Goal: Task Accomplishment & Management: Manage account settings

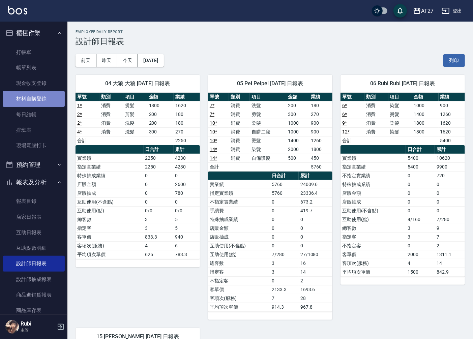
click at [39, 100] on link "材料自購登錄" at bounding box center [34, 98] width 62 height 15
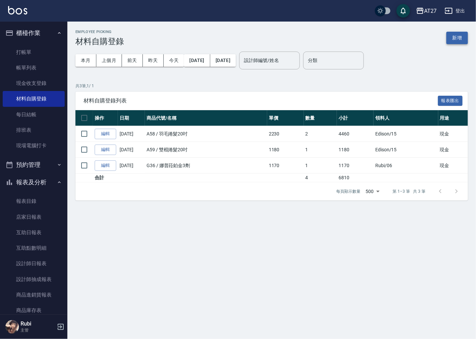
click at [450, 38] on button "新增" at bounding box center [457, 38] width 22 height 12
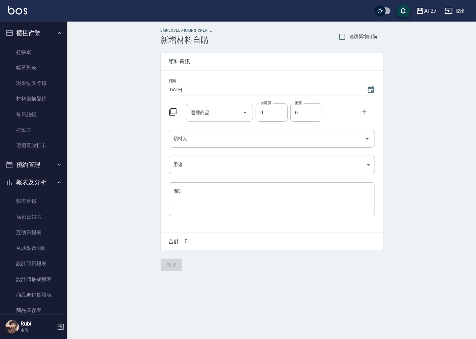
click at [202, 115] on div "選擇商品 選擇商品" at bounding box center [219, 113] width 67 height 18
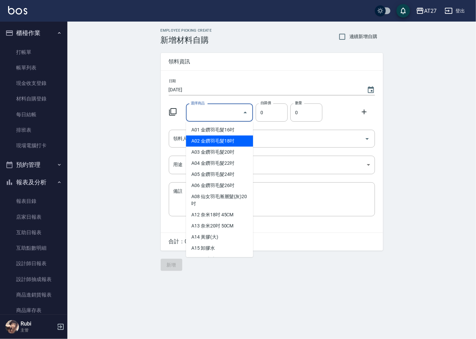
click at [210, 144] on li "A02 金鑽羽毛髮18吋" at bounding box center [219, 140] width 67 height 11
type input "金鑽羽毛髮18吋"
type input "1530"
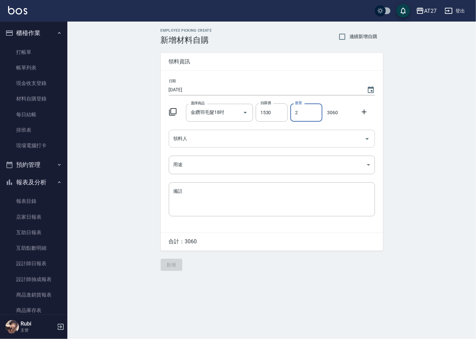
click at [207, 131] on div "領料人" at bounding box center [272, 139] width 206 height 18
type input "2"
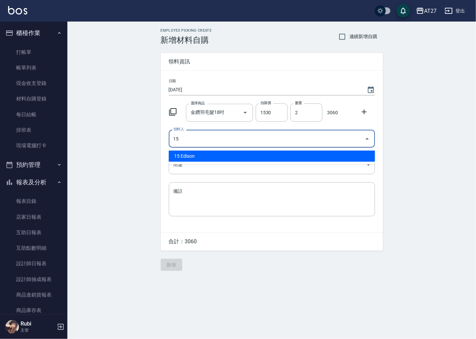
type input "15 Edison"
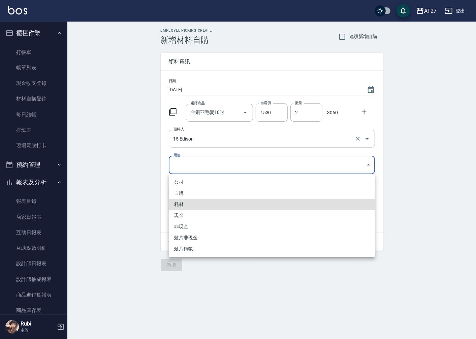
type input "耗材"
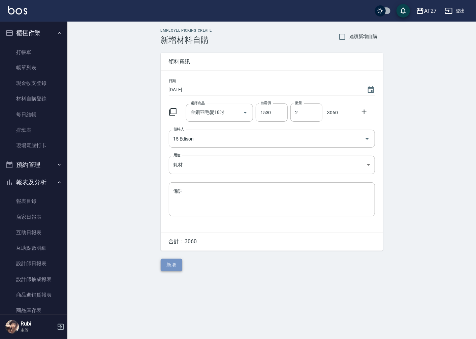
click at [169, 262] on button "新增" at bounding box center [172, 265] width 22 height 12
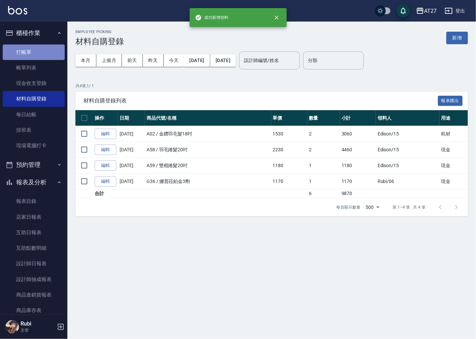
click at [42, 50] on link "打帳單" at bounding box center [34, 51] width 62 height 15
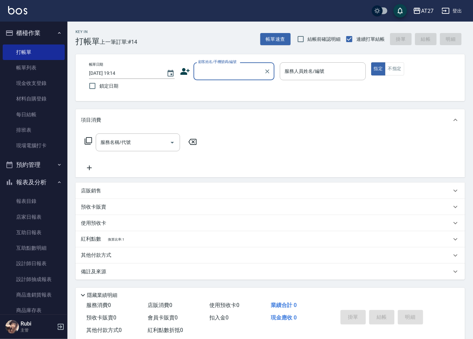
click at [224, 70] on input "顧客姓名/手機號碼/編號" at bounding box center [228, 71] width 65 height 12
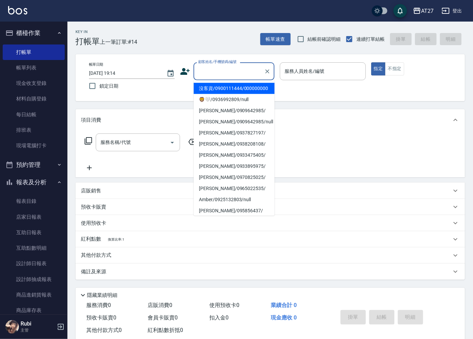
click at [218, 92] on li "沒客資/0900111444/000000000" at bounding box center [233, 88] width 81 height 11
type input "沒客資/0900111444/000000000"
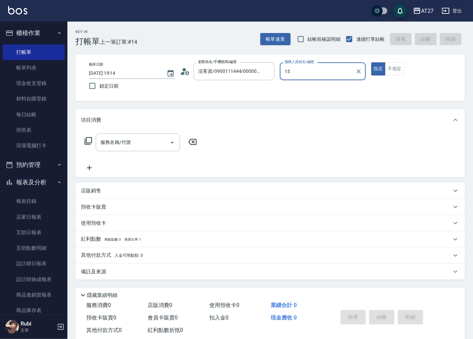
type input "Edison-15"
type button "true"
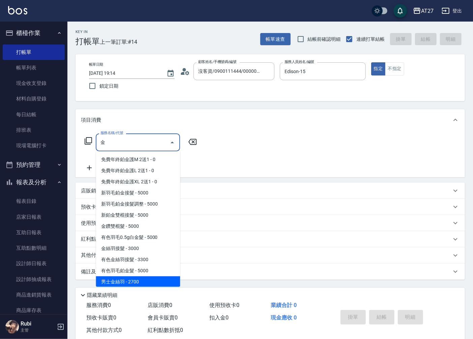
scroll to position [67, 0]
type input "金鑽羽毛髮(719)"
type input "330"
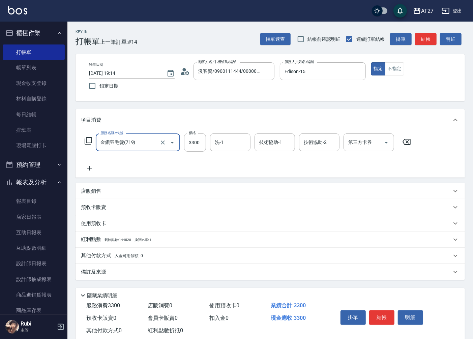
type input "金鑽羽毛髮(719)"
click at [218, 167] on div "服務名稱/代號 金鑽羽毛髮(719) 服務名稱/代號 價格 3300 價格 洗-1 洗-1 技術協助-1 技術協助-1 技術協助-2 技術協助-2 第三方卡券…" at bounding box center [248, 152] width 334 height 39
click at [224, 184] on div "項目消費 服務名稱/代號 金鑽羽毛髮(719) 服務名稱/代號 價格 3300 價格 洗-1 洗-1 技術協助-1 技術協助-1 技術協助-2 技術協助-2 …" at bounding box center [269, 194] width 389 height 171
click at [191, 148] on input "3300" at bounding box center [195, 142] width 22 height 18
type input "7"
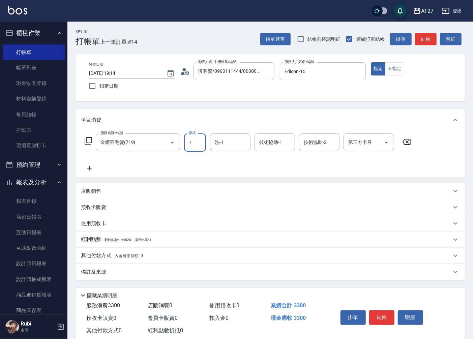
type input "0"
type input "761"
type input "70"
type input "7610"
type input "760"
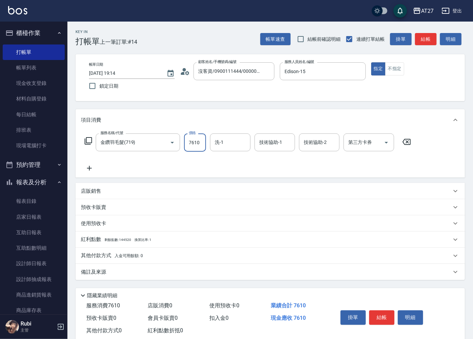
type input "7610"
click at [238, 144] on div "星星-10 洗-1" at bounding box center [230, 142] width 40 height 18
type input "星"
type input "鯨魚-12"
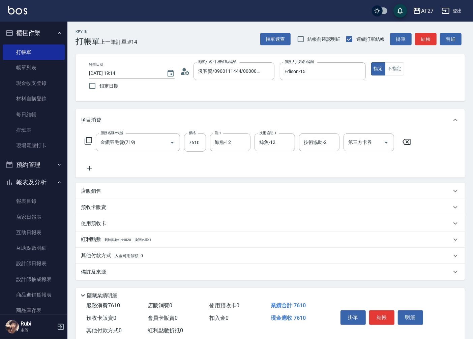
click at [89, 253] on p "其他付款方式 入金可用餘額: 0" at bounding box center [112, 255] width 62 height 7
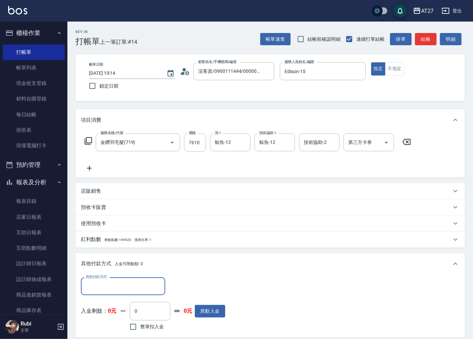
scroll to position [0, 0]
click at [98, 287] on input "其他付款方式" at bounding box center [123, 286] width 78 height 12
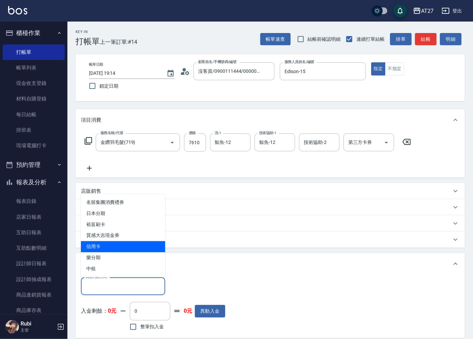
click at [100, 245] on span "信用卡" at bounding box center [123, 246] width 84 height 11
type input "信用卡"
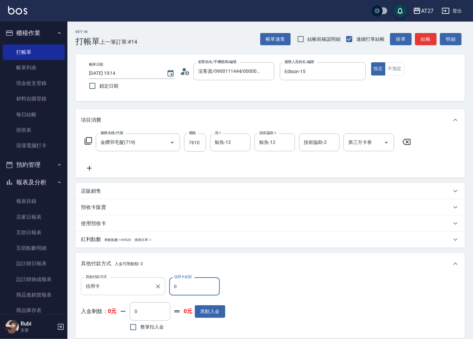
type input "70"
type input "750"
type input "760"
type input "680"
type input "7610"
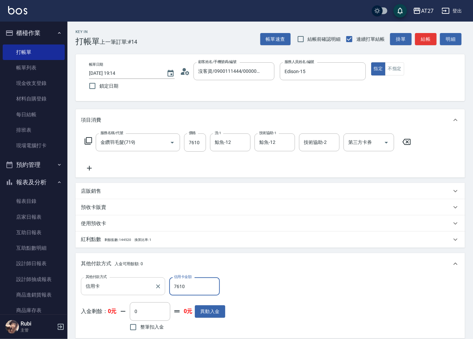
type input "0"
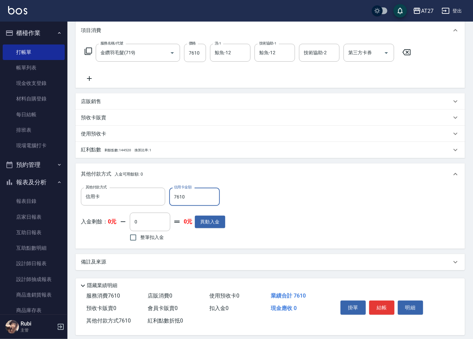
scroll to position [96, 0]
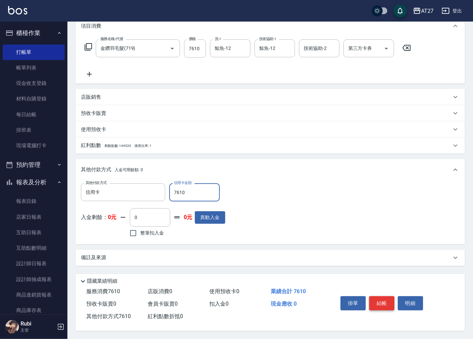
type input "7610"
click at [384, 305] on button "結帳" at bounding box center [381, 303] width 25 height 14
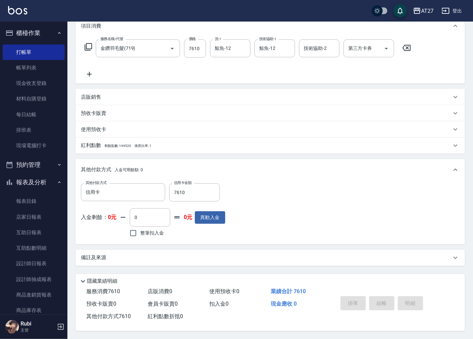
type input "[DATE] 19:16"
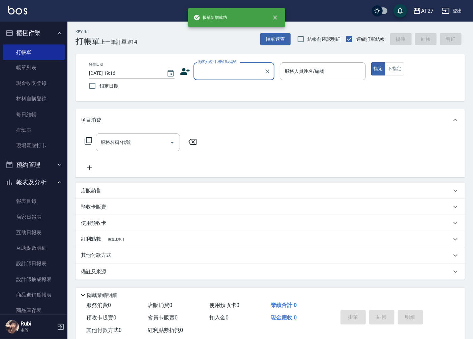
scroll to position [0, 0]
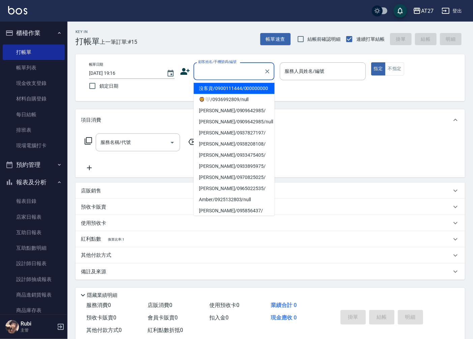
click at [214, 73] on input "顧客姓名/手機號碼/編號" at bounding box center [228, 71] width 65 height 12
click at [215, 91] on li "沒客資/0900111444/000000000" at bounding box center [233, 88] width 81 height 11
type input "沒客資/0900111444/000000000"
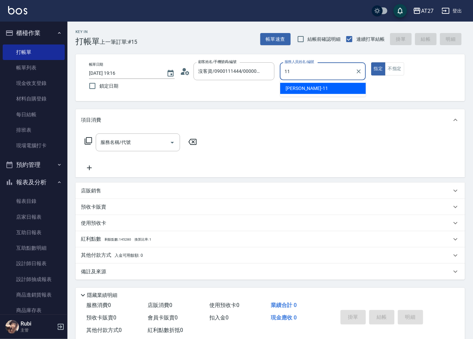
type input "Lena-11"
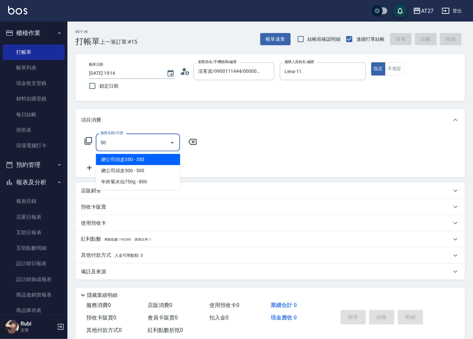
type input "503"
type input "90"
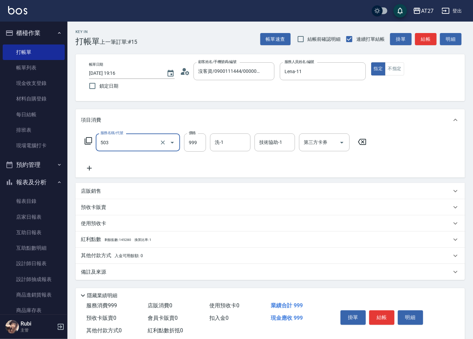
type input "局部髮(503)"
type input "0"
type input "50"
type input "500"
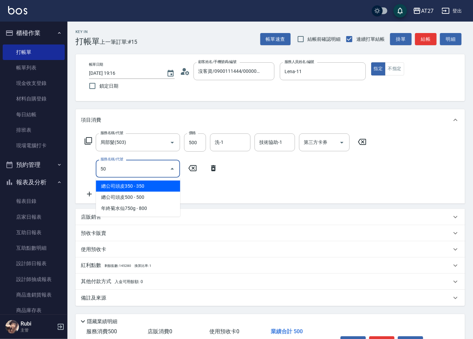
type input "501"
type input "150"
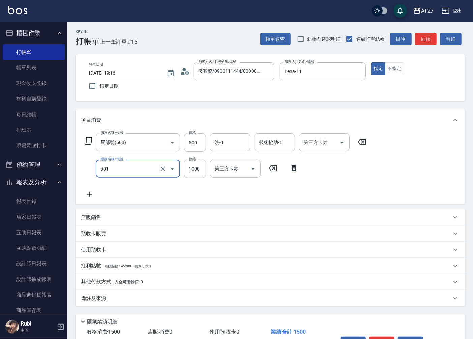
type input "染髮(501)"
type input "50"
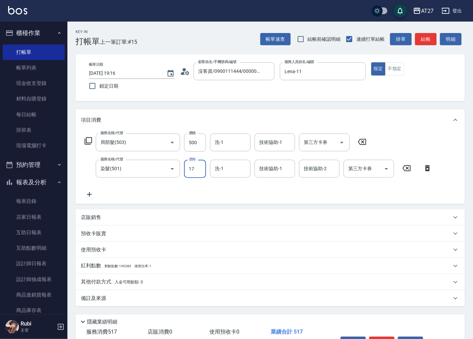
type input "178"
type input "220"
type input "1788"
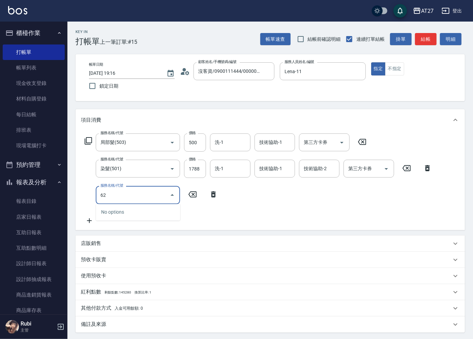
type input "629"
type input "460"
type input "京煥羽護髮短(629)"
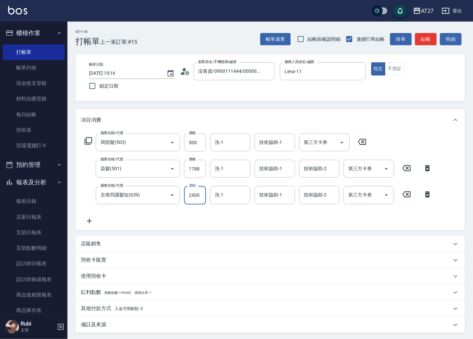
type input "2"
type input "220"
type input "25"
type input "230"
type input "250"
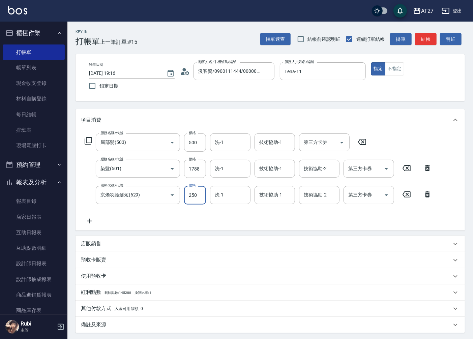
type input "250"
type input "2500"
type input "470"
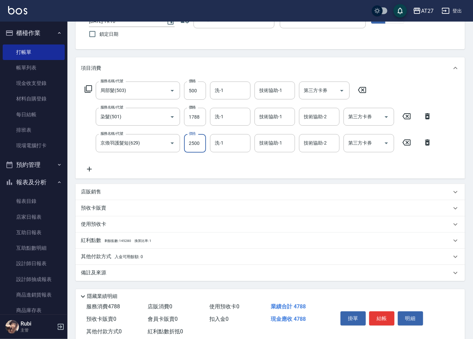
scroll to position [69, 0]
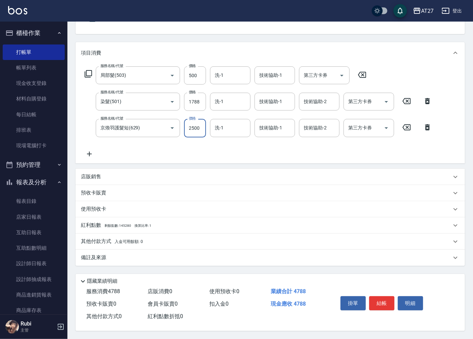
type input "2500"
click at [109, 238] on p "其他付款方式 入金可用餘額: 0" at bounding box center [112, 241] width 62 height 7
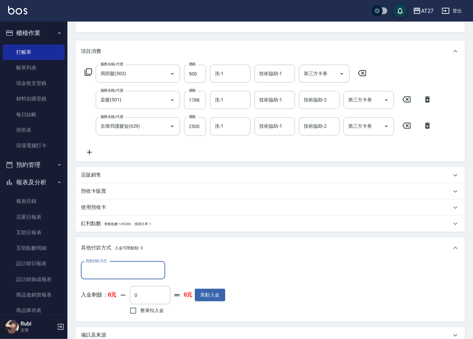
scroll to position [0, 0]
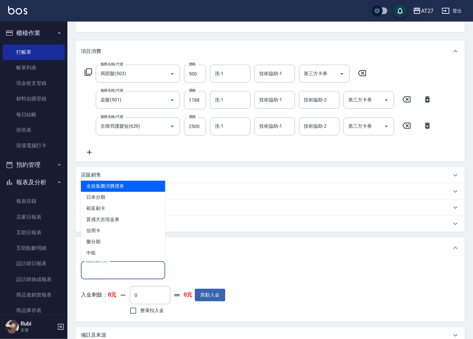
click at [103, 272] on input "其他付款方式" at bounding box center [123, 270] width 78 height 12
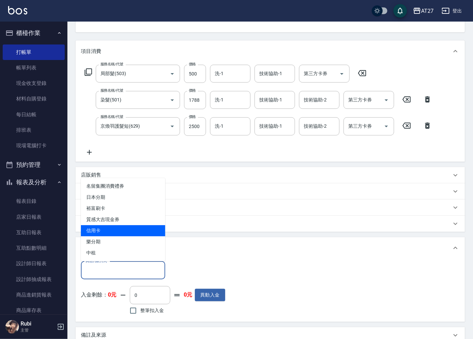
click at [98, 231] on span "信用卡" at bounding box center [123, 230] width 84 height 11
type input "信用卡"
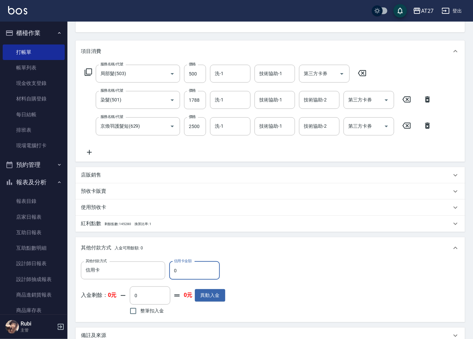
drag, startPoint x: 177, startPoint y: 273, endPoint x: 173, endPoint y: 273, distance: 4.0
click at [173, 273] on input "0" at bounding box center [194, 270] width 51 height 18
type input "478"
type input "430"
type input "4788"
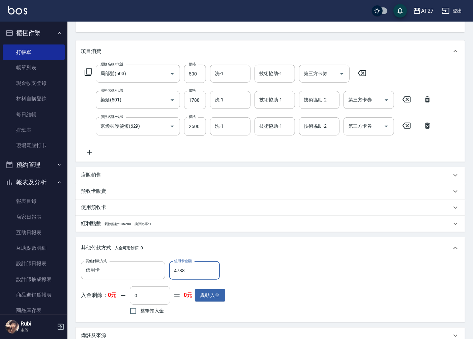
type input "0"
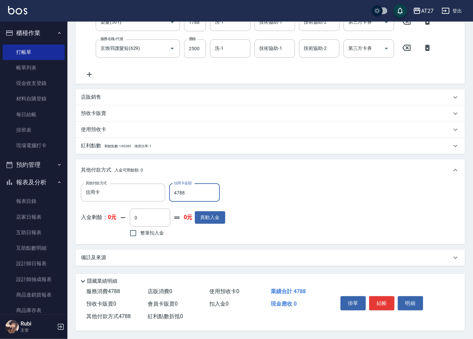
scroll to position [149, 0]
type input "4788"
click at [387, 305] on button "結帳" at bounding box center [381, 303] width 25 height 14
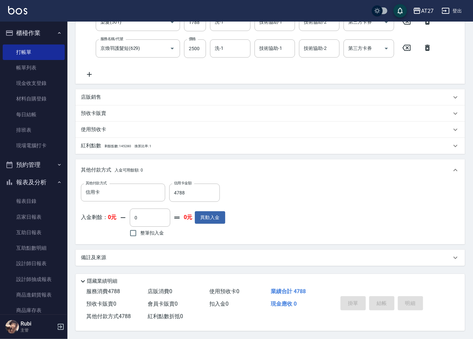
type input "[DATE] 19:17"
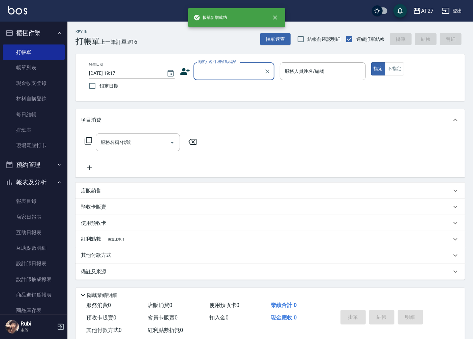
scroll to position [0, 0]
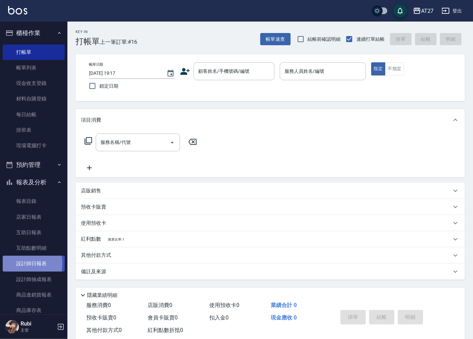
click at [21, 263] on link "設計師日報表" at bounding box center [34, 263] width 62 height 15
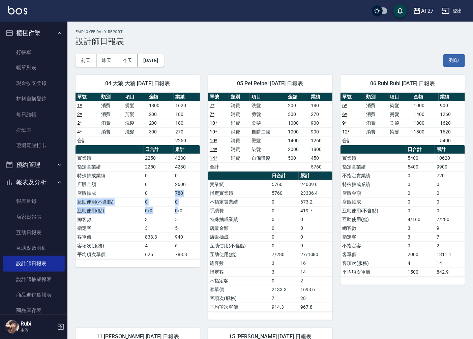
drag, startPoint x: 169, startPoint y: 193, endPoint x: 159, endPoint y: 180, distance: 16.1
click at [159, 180] on tbody "實業績 2250 4230 指定實業績 2250 4230 特殊抽成業績 0 0 店販金額 0 2600 店販抽成 0 780 互助使用(不含點) 0 0 互…" at bounding box center [137, 206] width 124 height 105
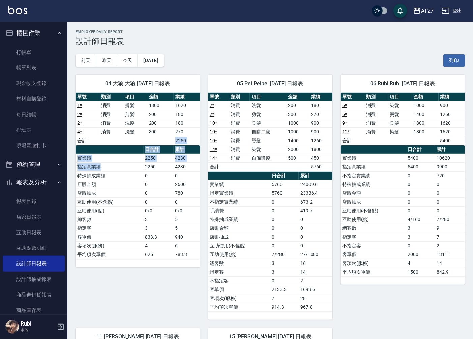
drag, startPoint x: 159, startPoint y: 180, endPoint x: 143, endPoint y: 177, distance: 15.9
click at [143, 177] on div "單號 類別 項目 金額 業績 1 * 消費 燙髮 1800 1620 2 * 消費 剪髮 200 180 2 * 消費 洗髮 200 180 4 * 消費 洗…" at bounding box center [137, 176] width 124 height 166
drag, startPoint x: 143, startPoint y: 177, endPoint x: 162, endPoint y: 206, distance: 35.1
click at [162, 206] on tbody "實業績 2250 4230 指定實業績 2250 4230 特殊抽成業績 0 0 店販金額 0 2600 店販抽成 0 780 互助使用(不含點) 0 0 互…" at bounding box center [137, 206] width 124 height 105
drag, startPoint x: 162, startPoint y: 206, endPoint x: 162, endPoint y: 219, distance: 12.5
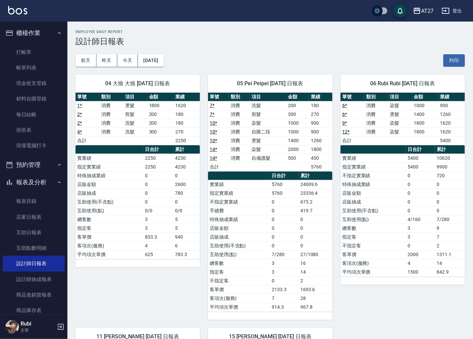
click at [162, 219] on td "3" at bounding box center [158, 219] width 30 height 9
click at [238, 103] on td "消費" at bounding box center [239, 105] width 21 height 9
